Goal: Complete application form

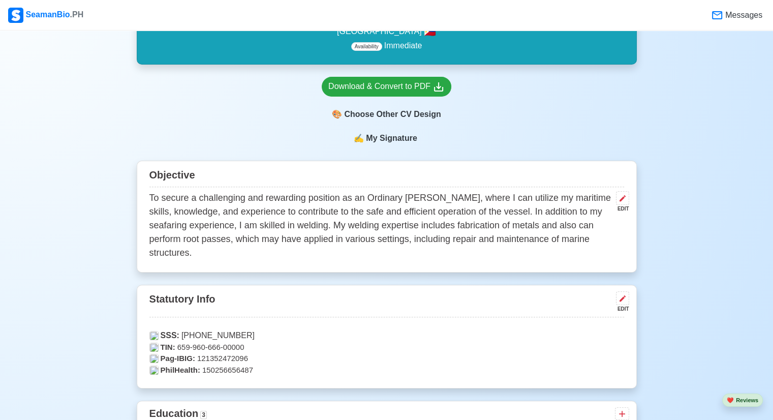
scroll to position [305, 0]
click at [190, 255] on p "To secure a challenging and rewarding position as an Ordinary [PERSON_NAME], wh…" at bounding box center [380, 225] width 463 height 69
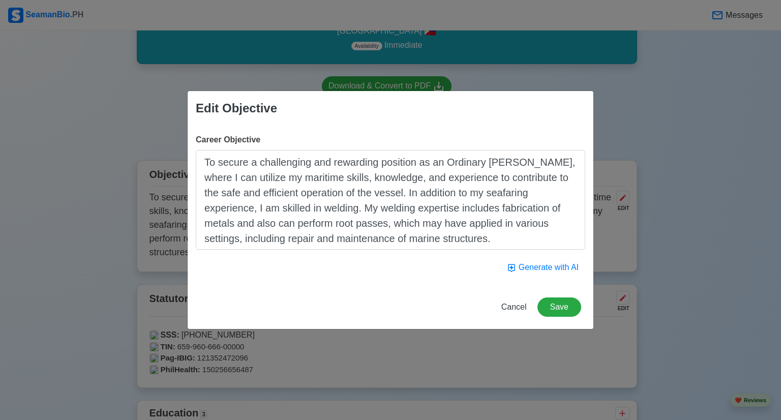
drag, startPoint x: 378, startPoint y: 242, endPoint x: 201, endPoint y: 160, distance: 194.5
click at [201, 160] on textarea "To secure a challenging and rewarding position as an Ordinary [PERSON_NAME], wh…" at bounding box center [390, 200] width 389 height 100
click at [516, 308] on span "Cancel" at bounding box center [513, 307] width 25 height 9
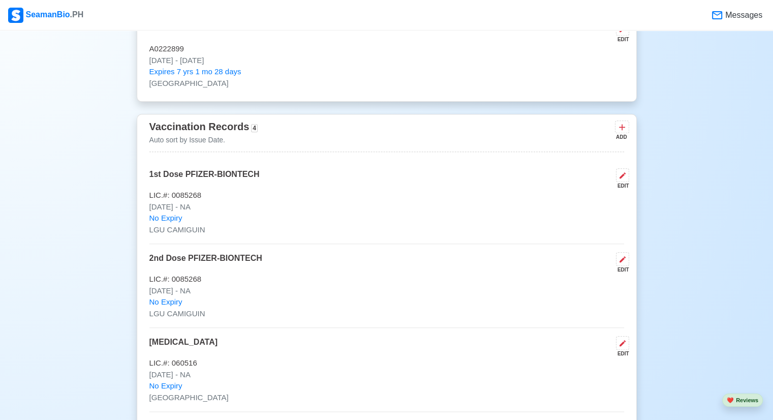
scroll to position [1078, 0]
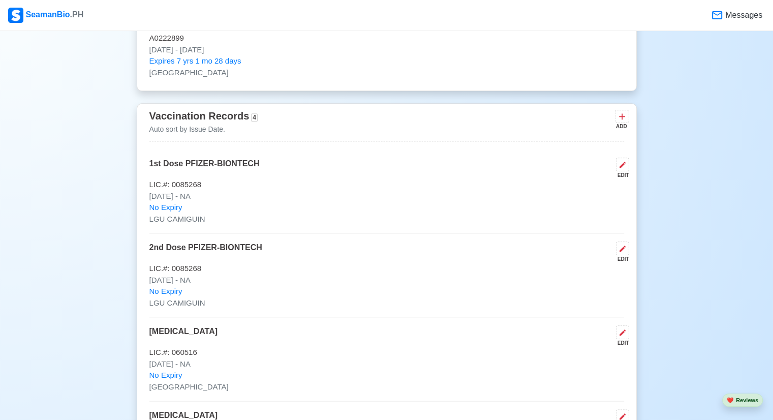
click at [465, 286] on p "No Expiry" at bounding box center [386, 292] width 475 height 12
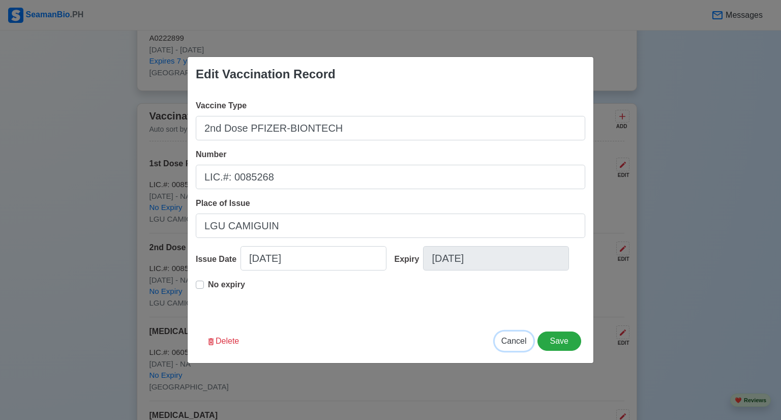
click at [522, 341] on span "Cancel" at bounding box center [513, 341] width 25 height 9
type input "[DATE]"
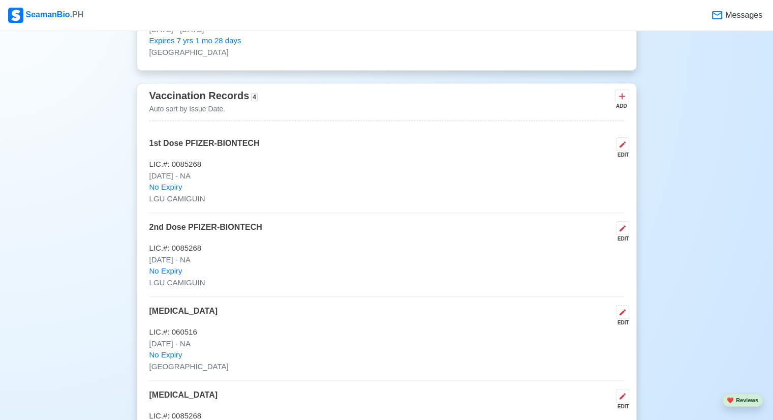
click at [368, 224] on div "2nd Dose PFIZER-BIONTECH EDIT" at bounding box center [386, 231] width 475 height 21
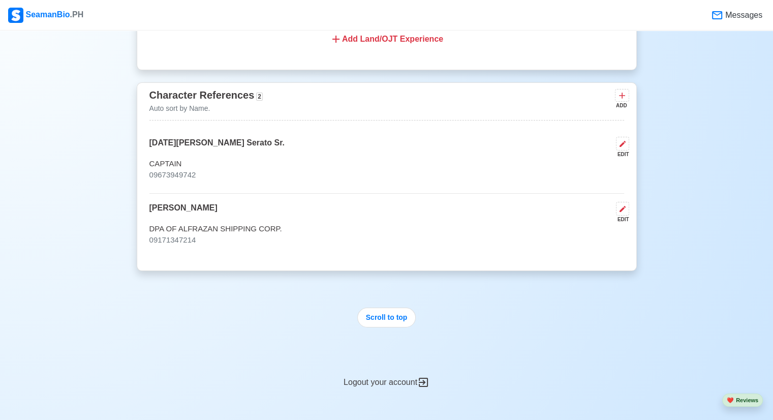
scroll to position [3030, 0]
